Goal: Information Seeking & Learning: Find specific fact

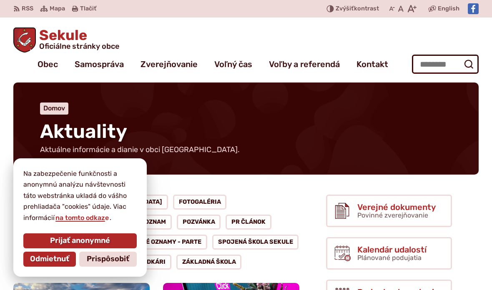
click at [125, 256] on span "Prispôsobiť" at bounding box center [108, 259] width 43 height 9
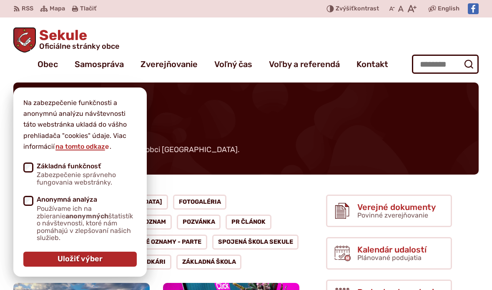
click at [18, 75] on nav "Obec blok História a kronika obce Od vzniku až po súčasnosť. Symboly obce Stave…" at bounding box center [212, 64] width 399 height 23
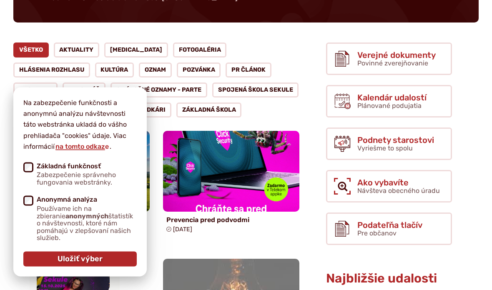
scroll to position [153, 0]
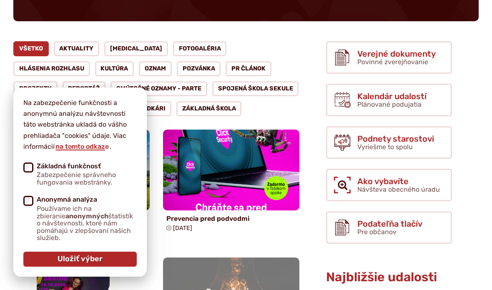
click at [177, 68] on link "Pozvánka" at bounding box center [199, 68] width 44 height 15
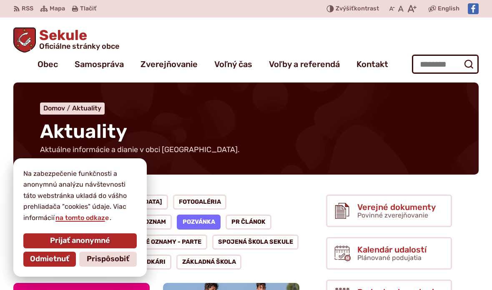
click at [43, 265] on button "Odmietnuť" at bounding box center [49, 259] width 53 height 15
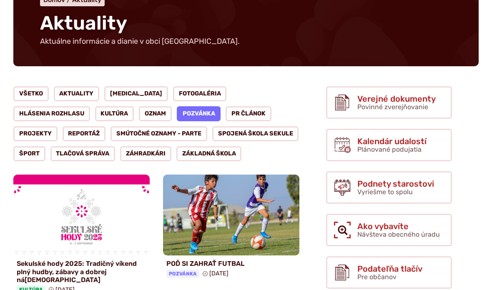
scroll to position [109, 0]
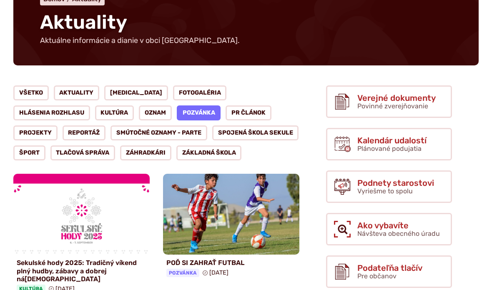
click at [391, 145] on span "Plánované podujatia" at bounding box center [389, 149] width 64 height 8
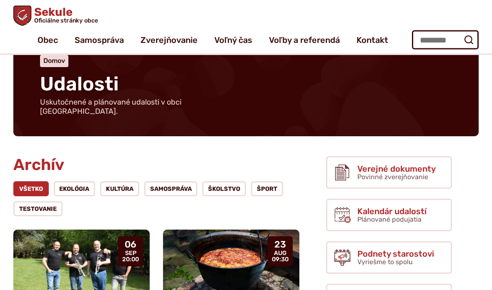
scroll to position [37, 0]
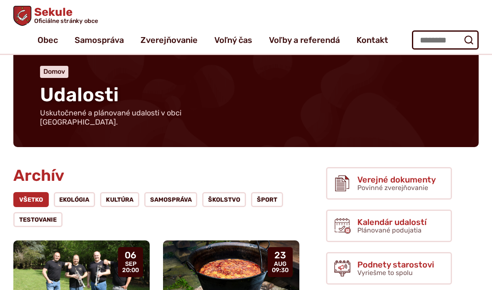
click at [177, 192] on link "Samospráva" at bounding box center [170, 199] width 53 height 15
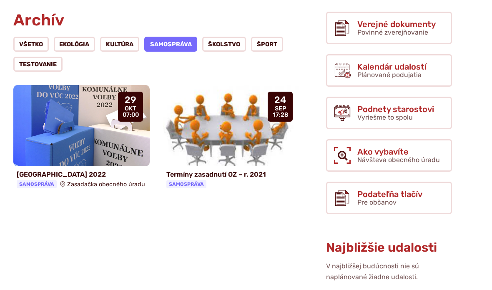
scroll to position [192, 0]
click at [386, 71] on span "Plánované podujatia" at bounding box center [389, 75] width 64 height 8
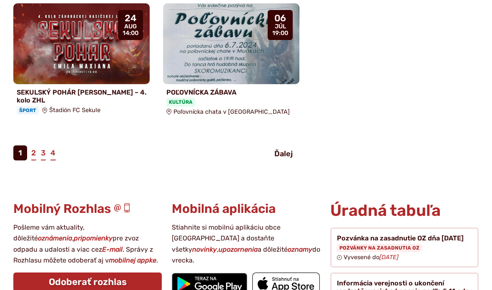
scroll to position [895, 0]
click at [376, 229] on figure at bounding box center [404, 248] width 148 height 40
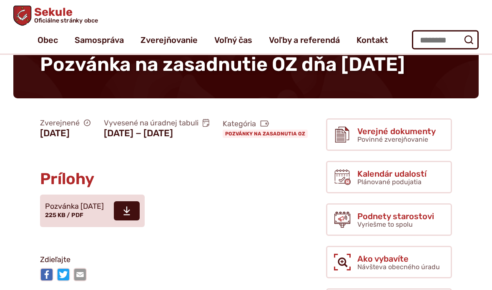
scroll to position [67, 0]
click at [223, 138] on link "Pozvánky na zasadnutia OZ" at bounding box center [265, 134] width 85 height 8
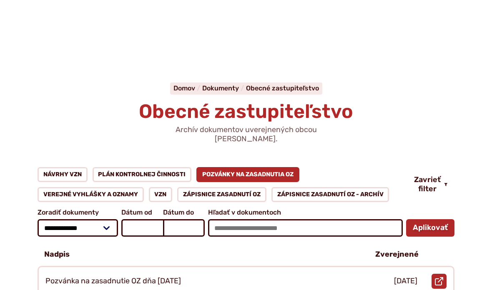
scroll to position [20, 0]
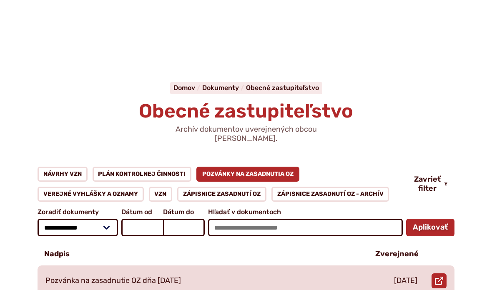
click at [198, 268] on div "Pozvánka na zasadnutie OZ dňa [DATE]" at bounding box center [200, 281] width 323 height 28
click at [438, 277] on icon at bounding box center [439, 281] width 8 height 8
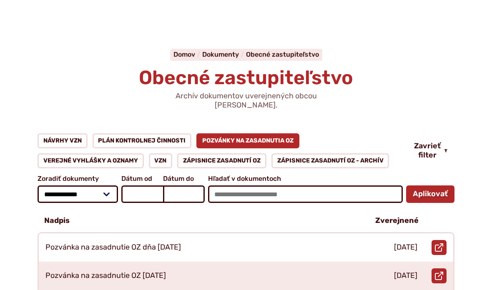
scroll to position [0, 0]
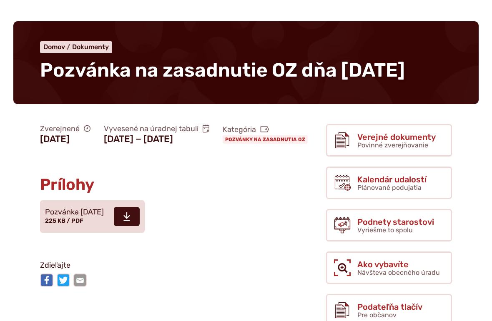
scroll to position [62, 0]
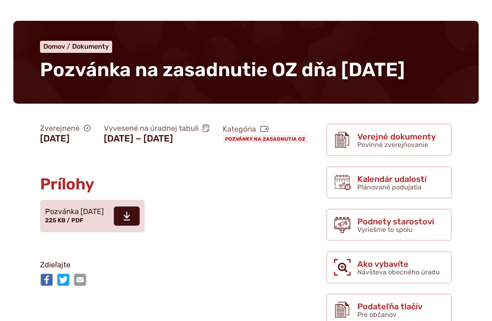
click at [130, 221] on icon at bounding box center [127, 216] width 8 height 10
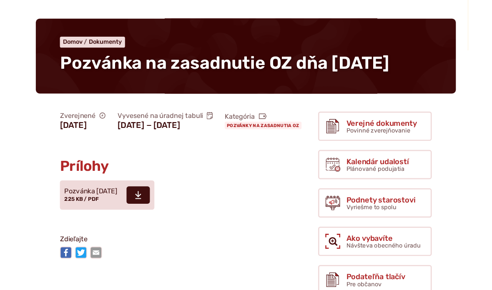
scroll to position [95, 0]
